Goal: Information Seeking & Learning: Understand process/instructions

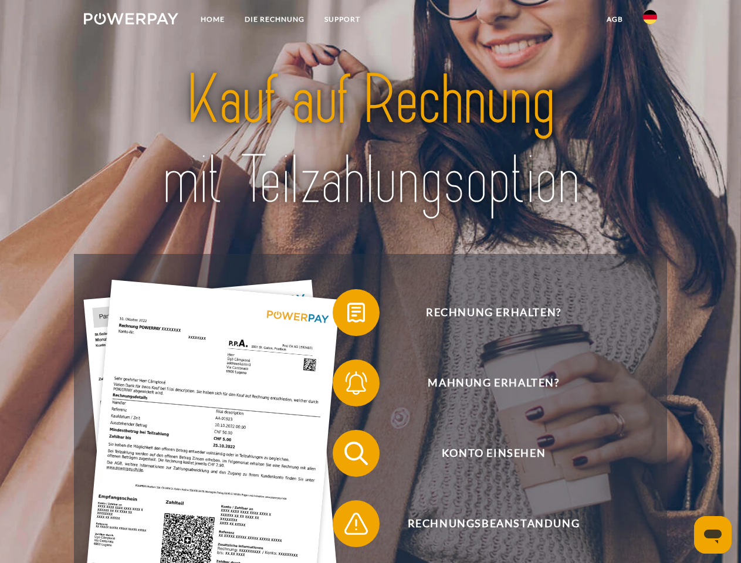
click at [131, 21] on img at bounding box center [131, 19] width 94 height 12
click at [650, 21] on img at bounding box center [650, 17] width 14 height 14
click at [614, 19] on link "agb" at bounding box center [614, 19] width 36 height 21
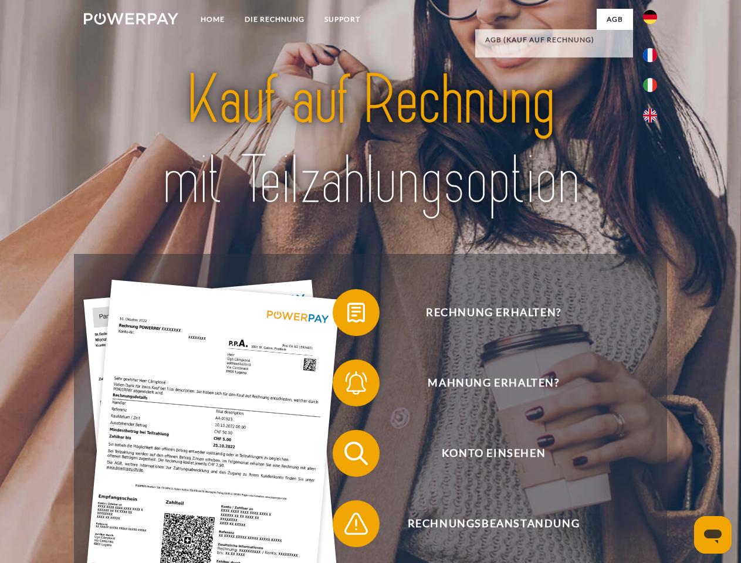
click at [347, 315] on span at bounding box center [338, 312] width 59 height 59
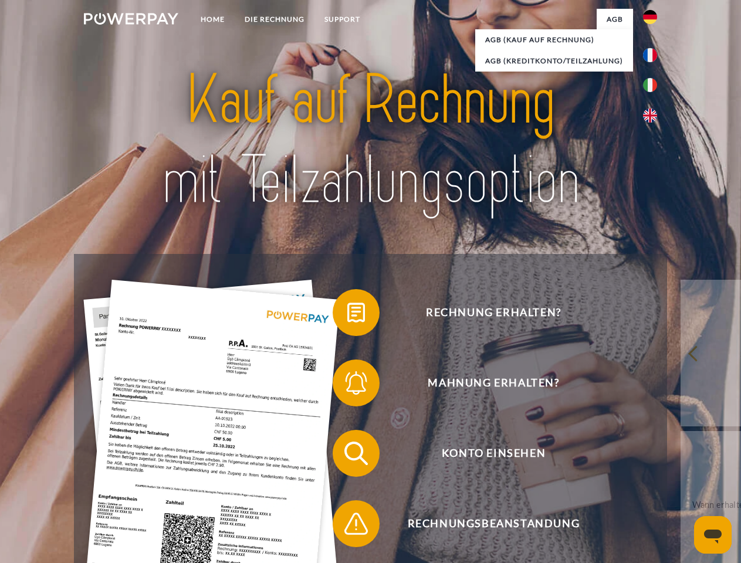
click at [347, 385] on span at bounding box center [338, 383] width 59 height 59
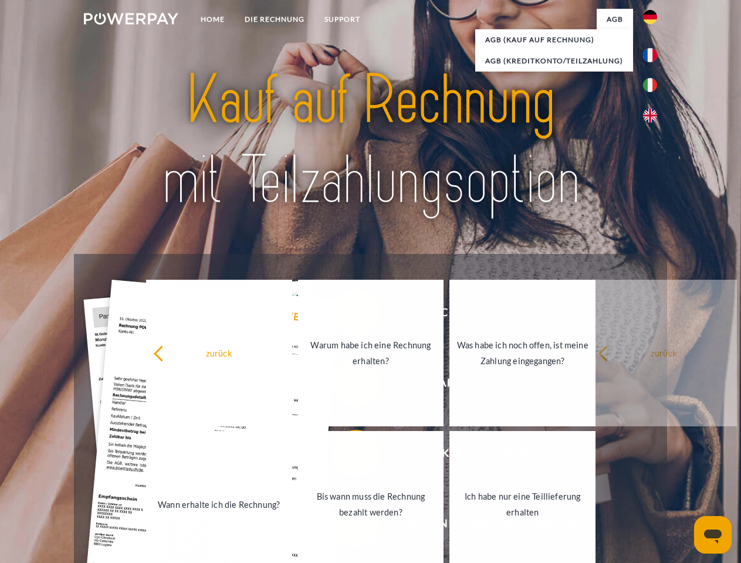
click at [347, 456] on link "Bis wann muss die Rechnung bezahlt werden?" at bounding box center [371, 504] width 146 height 147
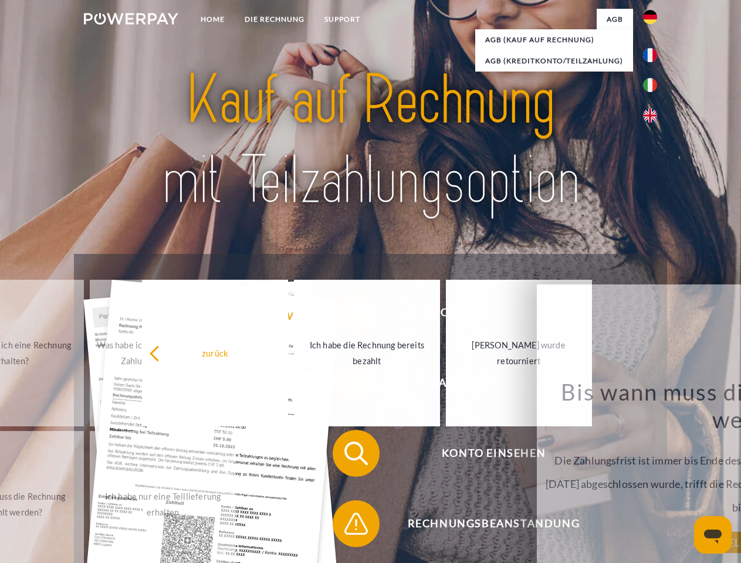
click at [347, 526] on span at bounding box center [338, 523] width 59 height 59
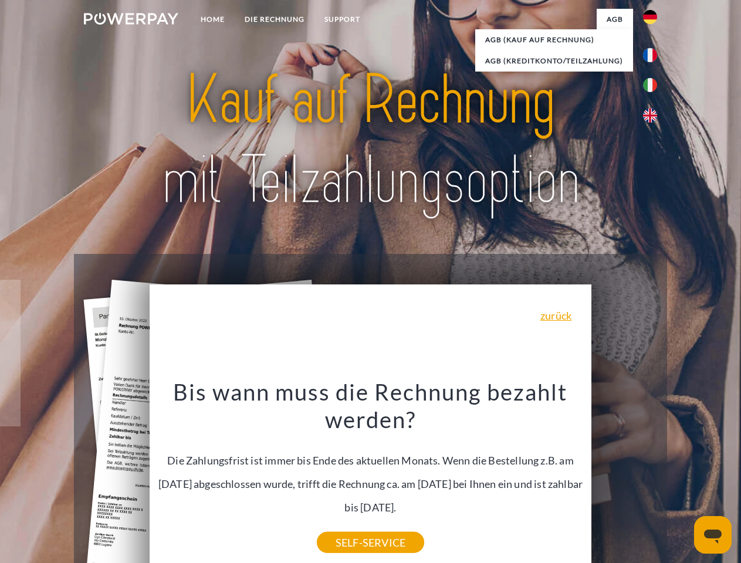
click at [713, 535] on icon "Messaging-Fenster öffnen" at bounding box center [713, 537] width 18 height 14
